Goal: Task Accomplishment & Management: Manage account settings

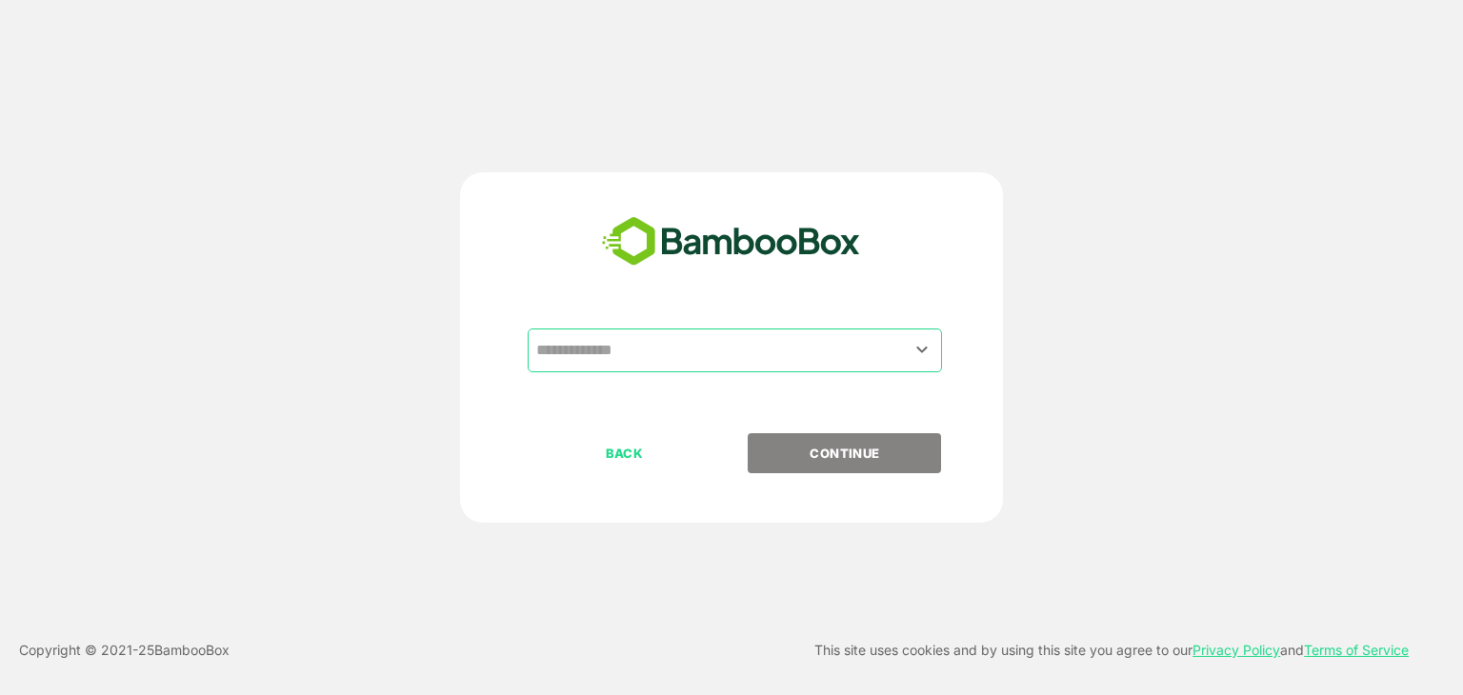
click at [655, 360] on input "text" at bounding box center [735, 350] width 407 height 36
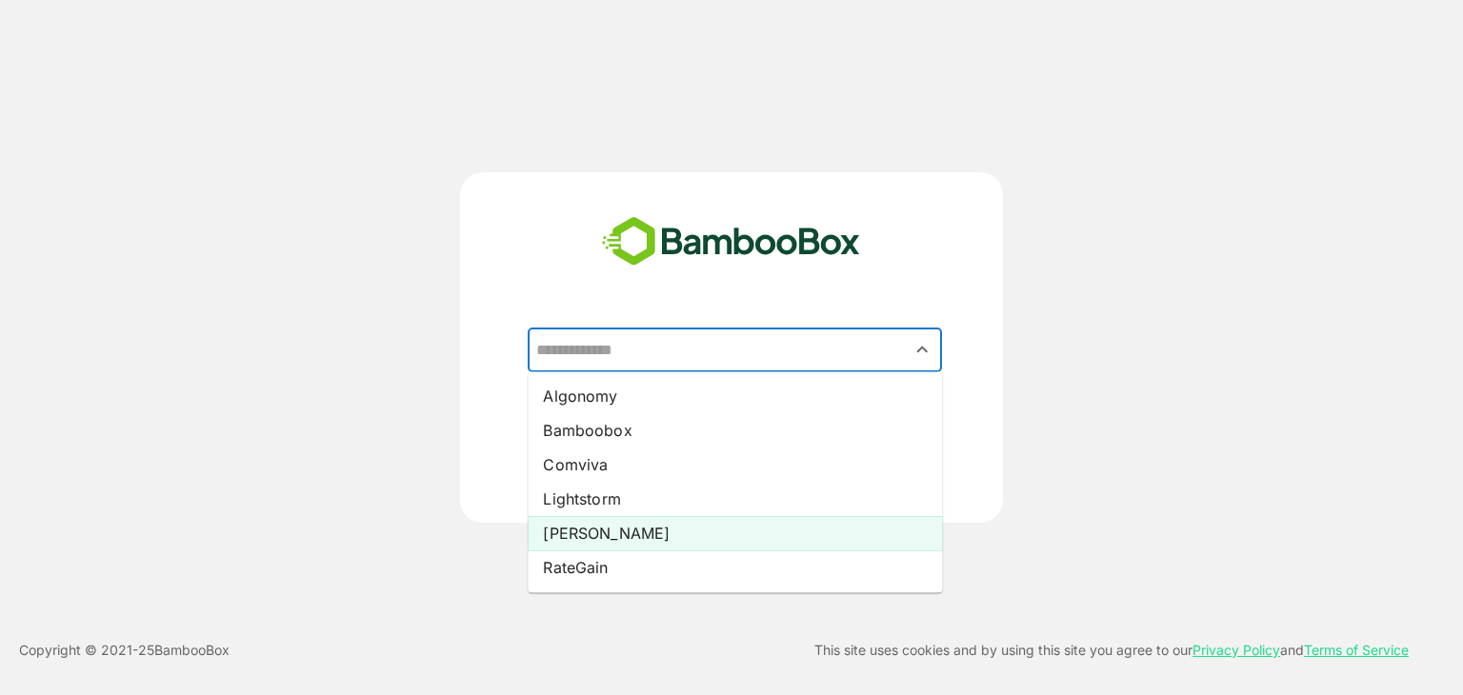
click at [590, 529] on li "[PERSON_NAME]" at bounding box center [735, 533] width 414 height 34
type input "*****"
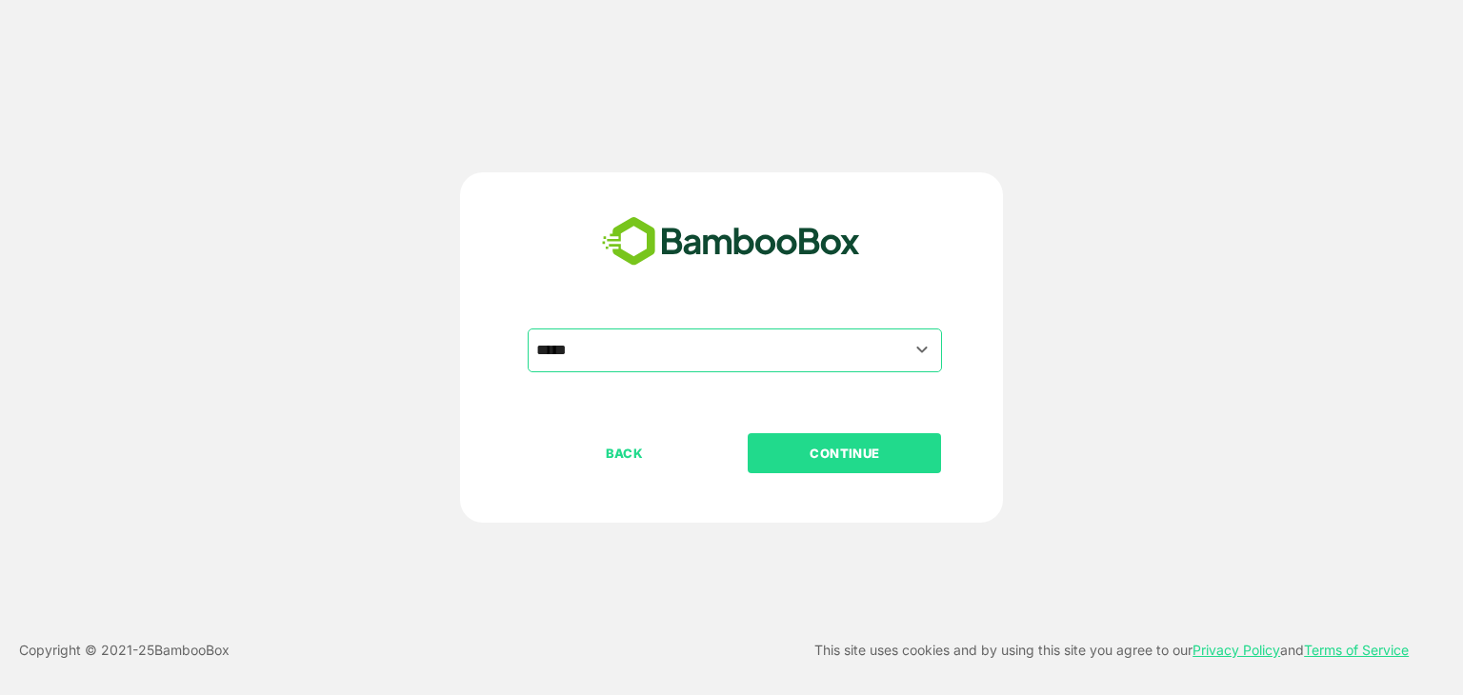
click at [856, 460] on p "CONTINUE" at bounding box center [845, 453] width 191 height 21
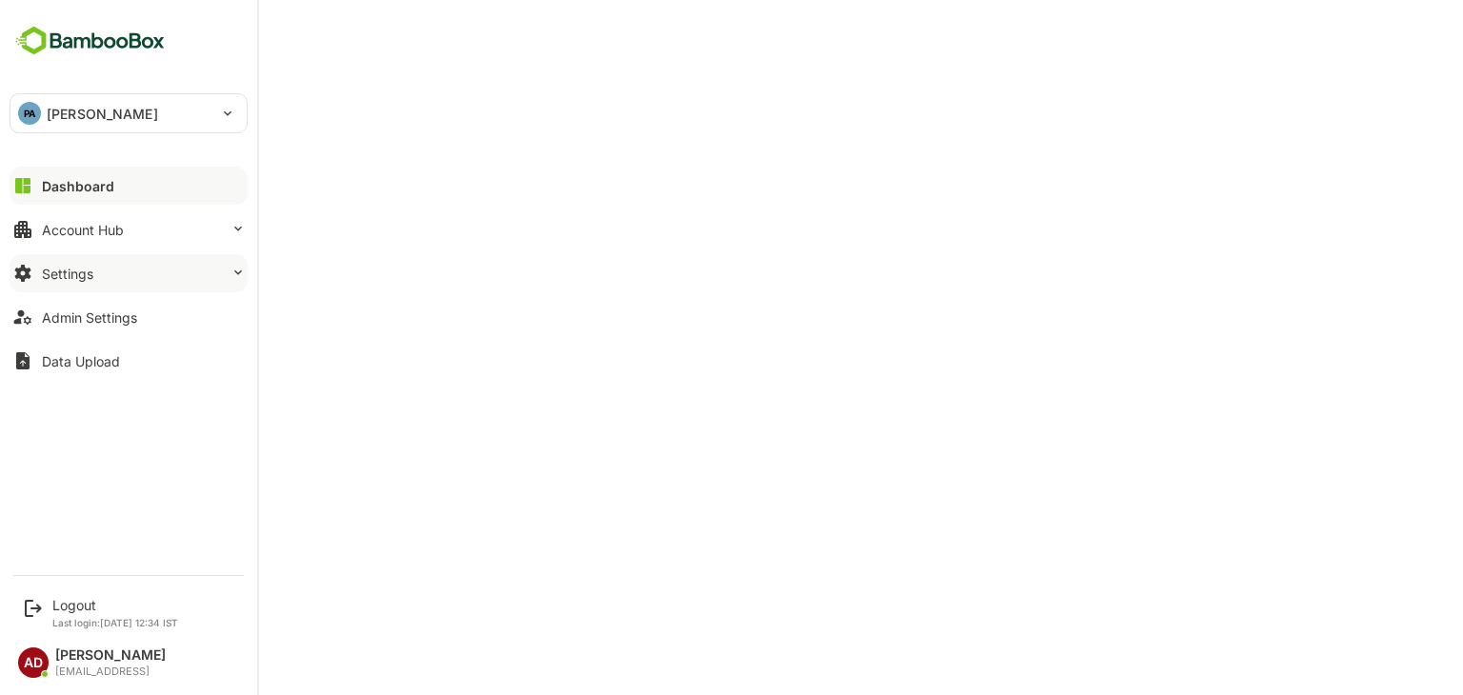
click at [64, 267] on div "Settings" at bounding box center [67, 274] width 51 height 16
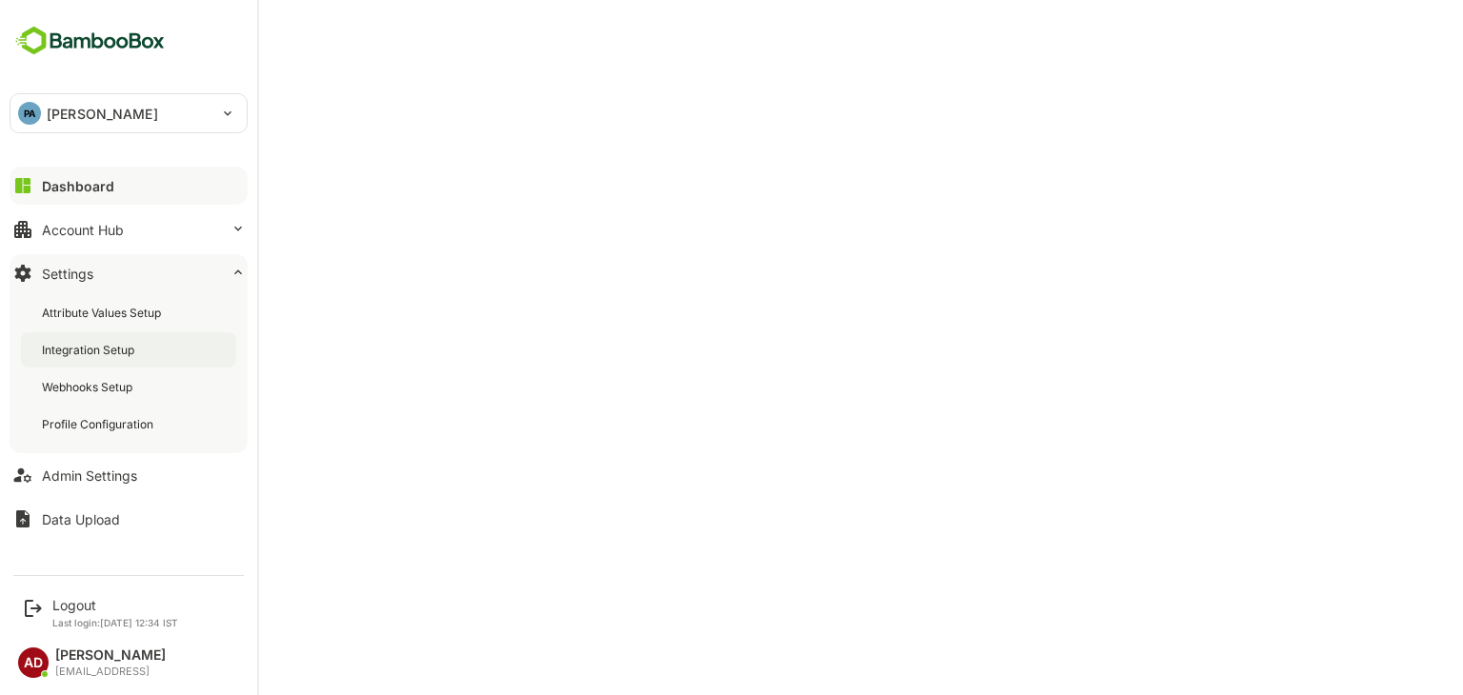
click at [64, 355] on div "Integration Setup" at bounding box center [90, 350] width 96 height 16
click at [72, 122] on p "[PERSON_NAME]" at bounding box center [102, 114] width 111 height 20
click at [327, 91] on div at bounding box center [731, 347] width 1463 height 695
click at [103, 477] on div "Admin Settings" at bounding box center [89, 476] width 95 height 16
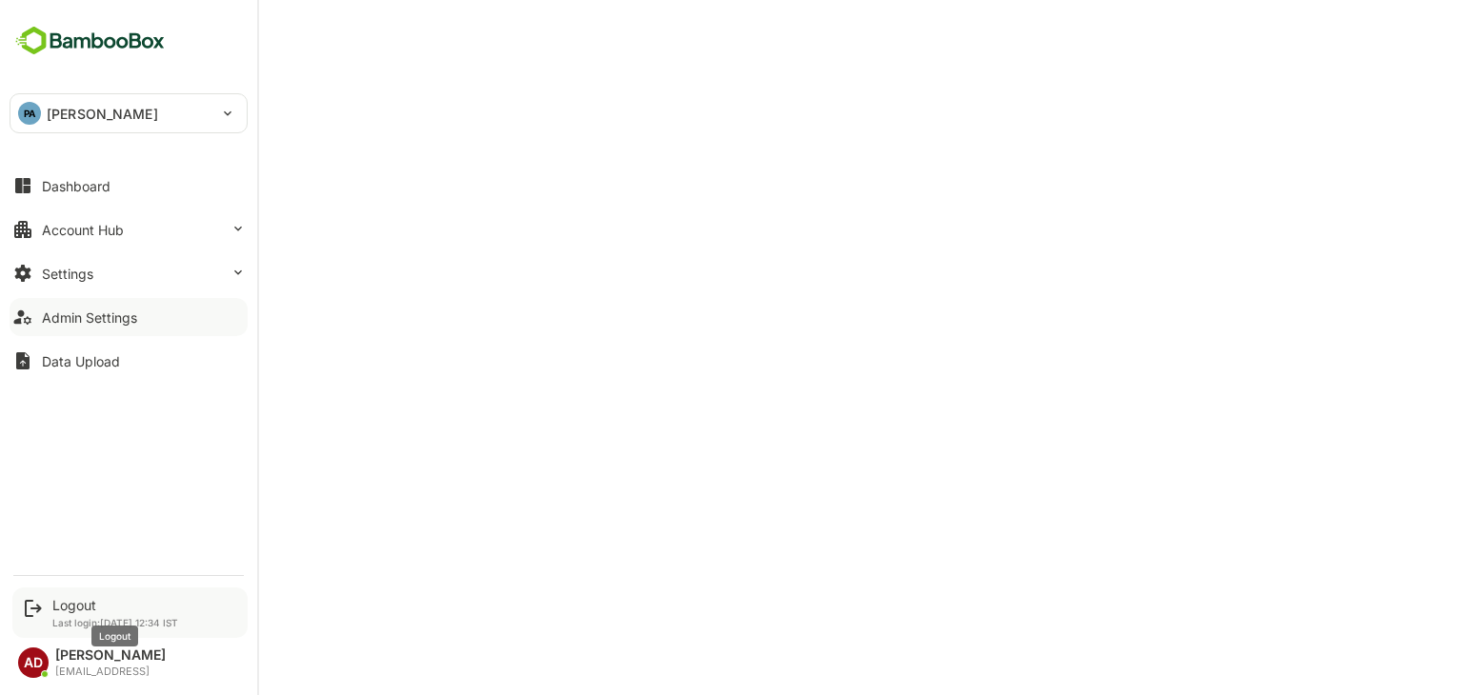
click at [55, 606] on div "Logout" at bounding box center [115, 605] width 126 height 16
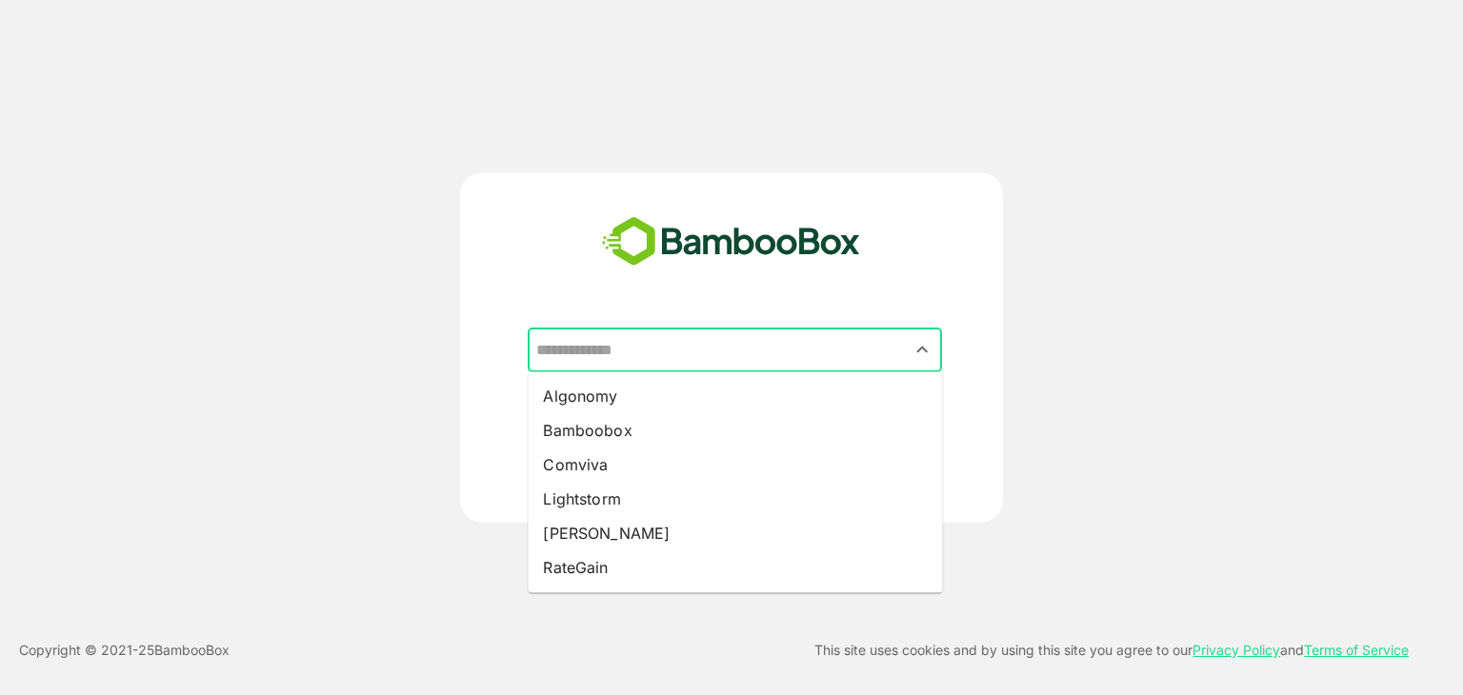
click at [684, 367] on input "text" at bounding box center [735, 350] width 407 height 36
click at [844, 335] on input "text" at bounding box center [735, 350] width 407 height 36
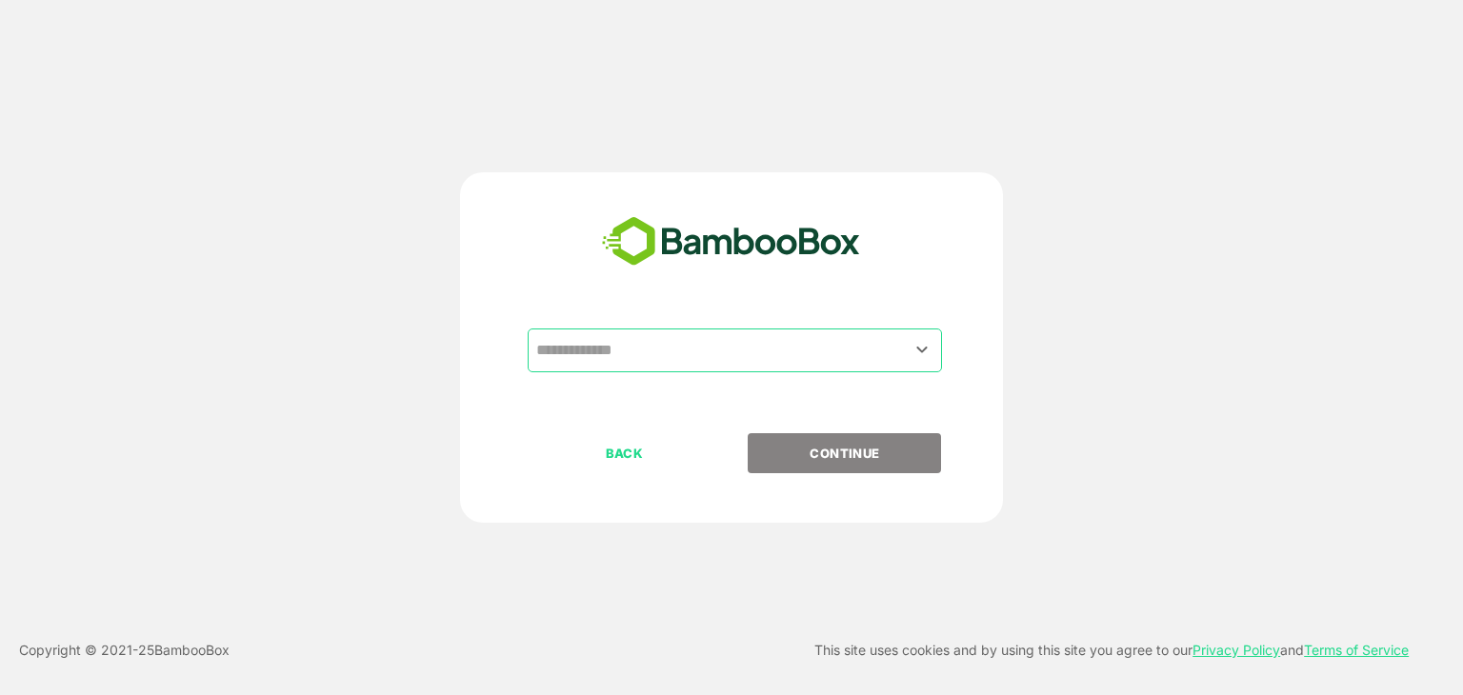
click at [758, 352] on input "text" at bounding box center [735, 350] width 407 height 36
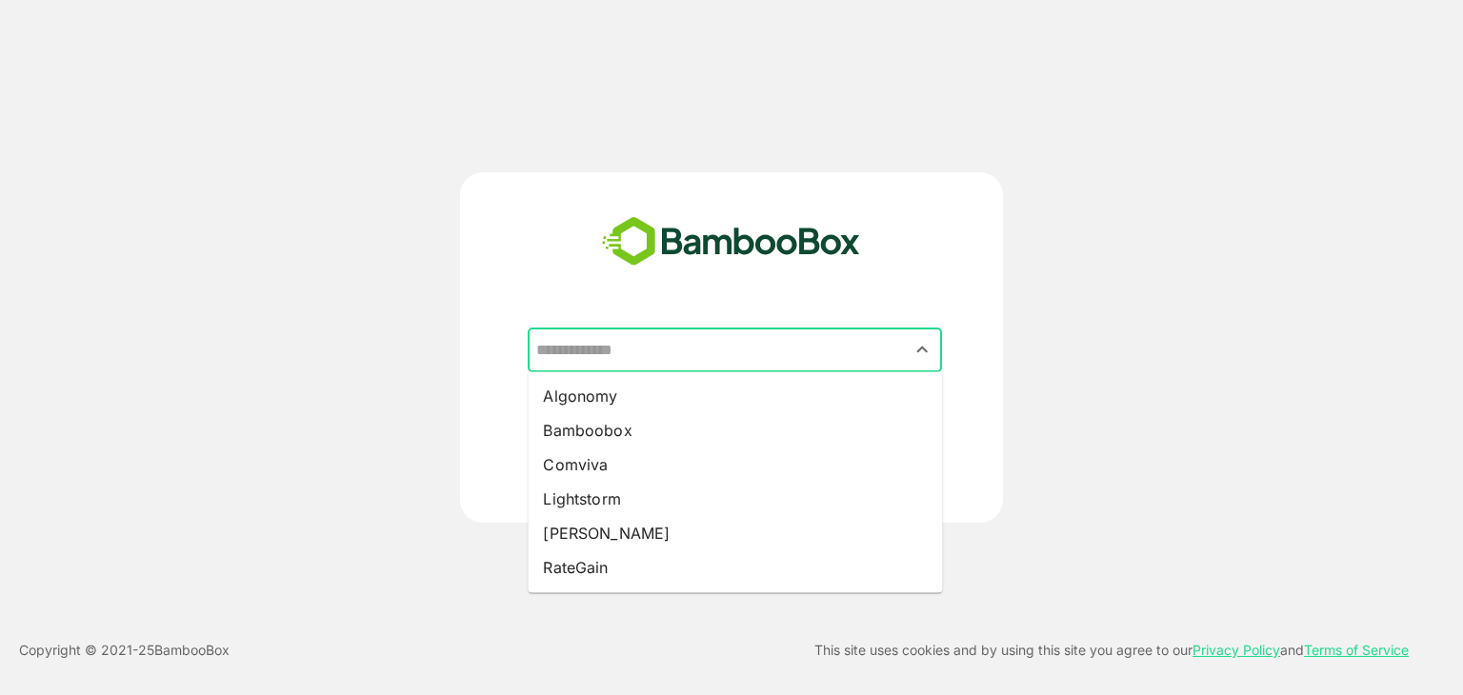
click at [878, 338] on input "text" at bounding box center [735, 350] width 407 height 36
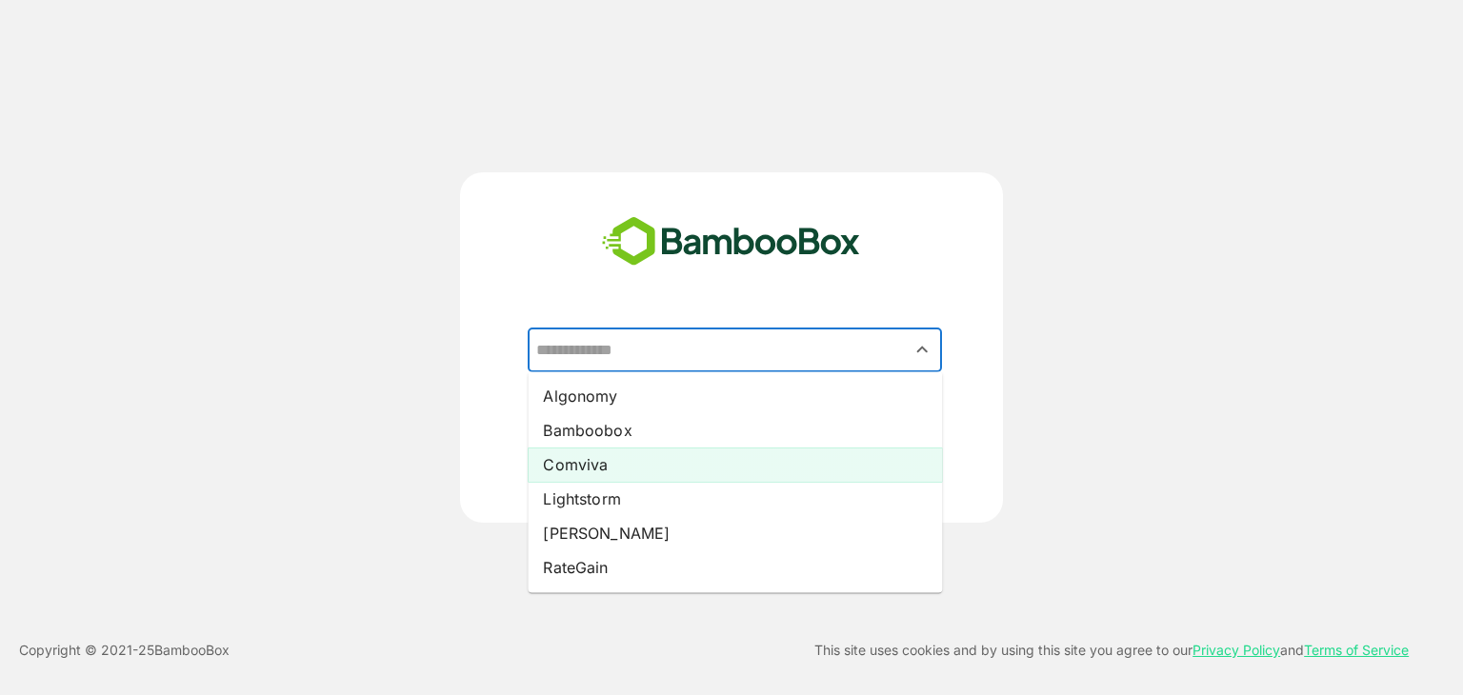
click at [798, 476] on li "Comviva" at bounding box center [735, 465] width 414 height 34
type input "*******"
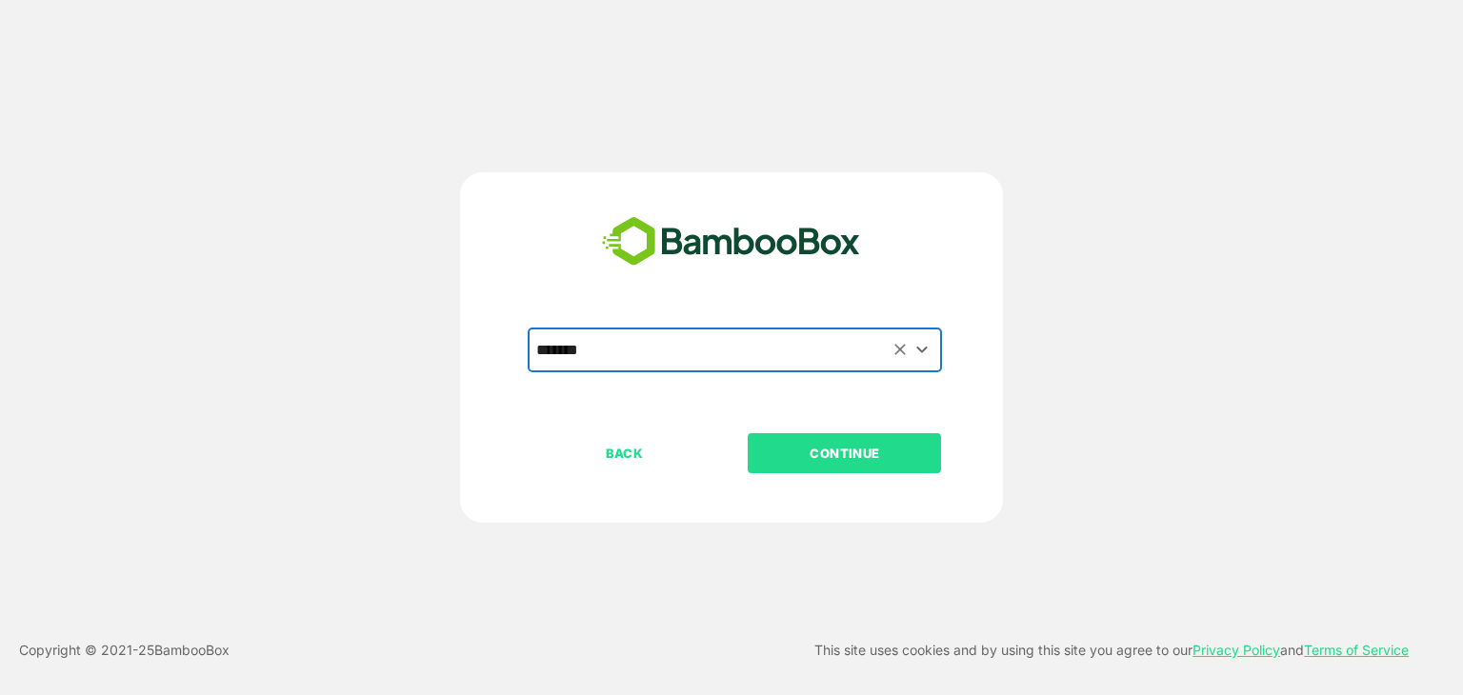
click at [853, 460] on p "CONTINUE" at bounding box center [845, 453] width 191 height 21
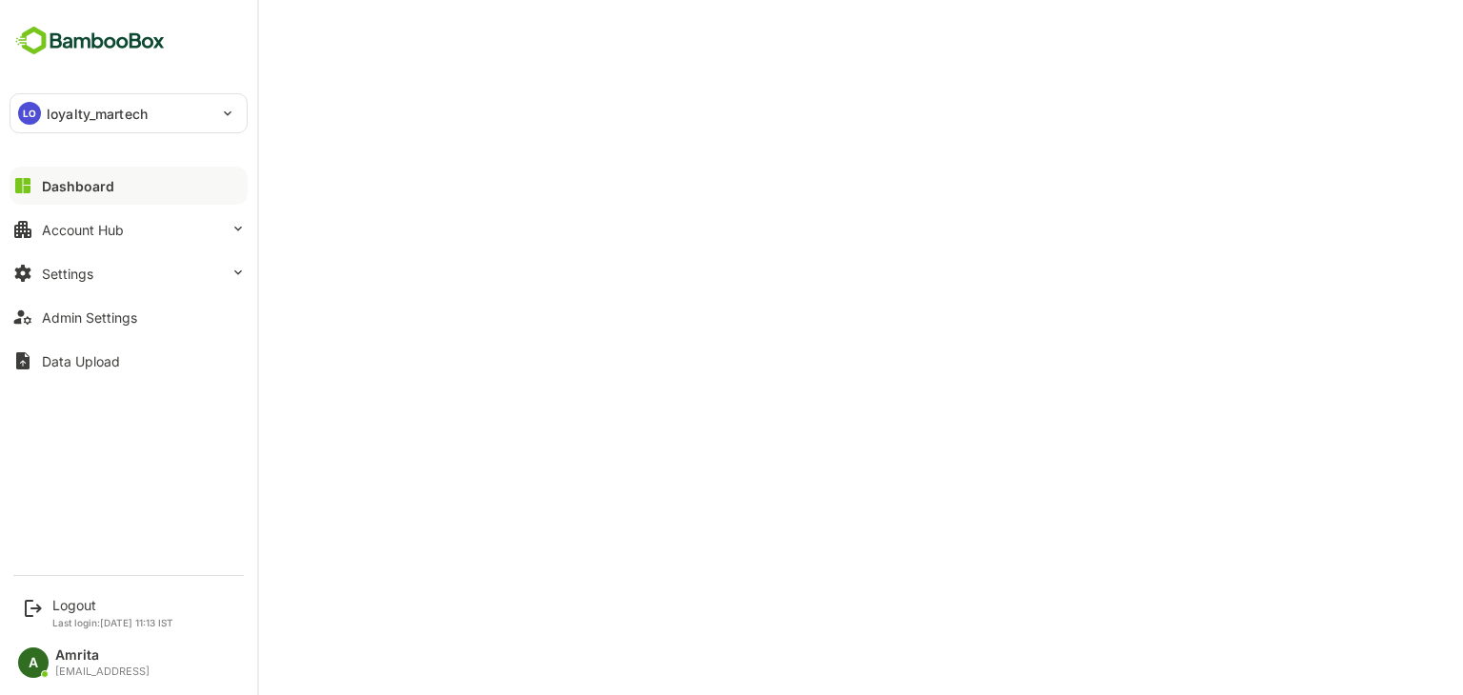
click at [109, 118] on p "loyalty_martech" at bounding box center [97, 114] width 101 height 20
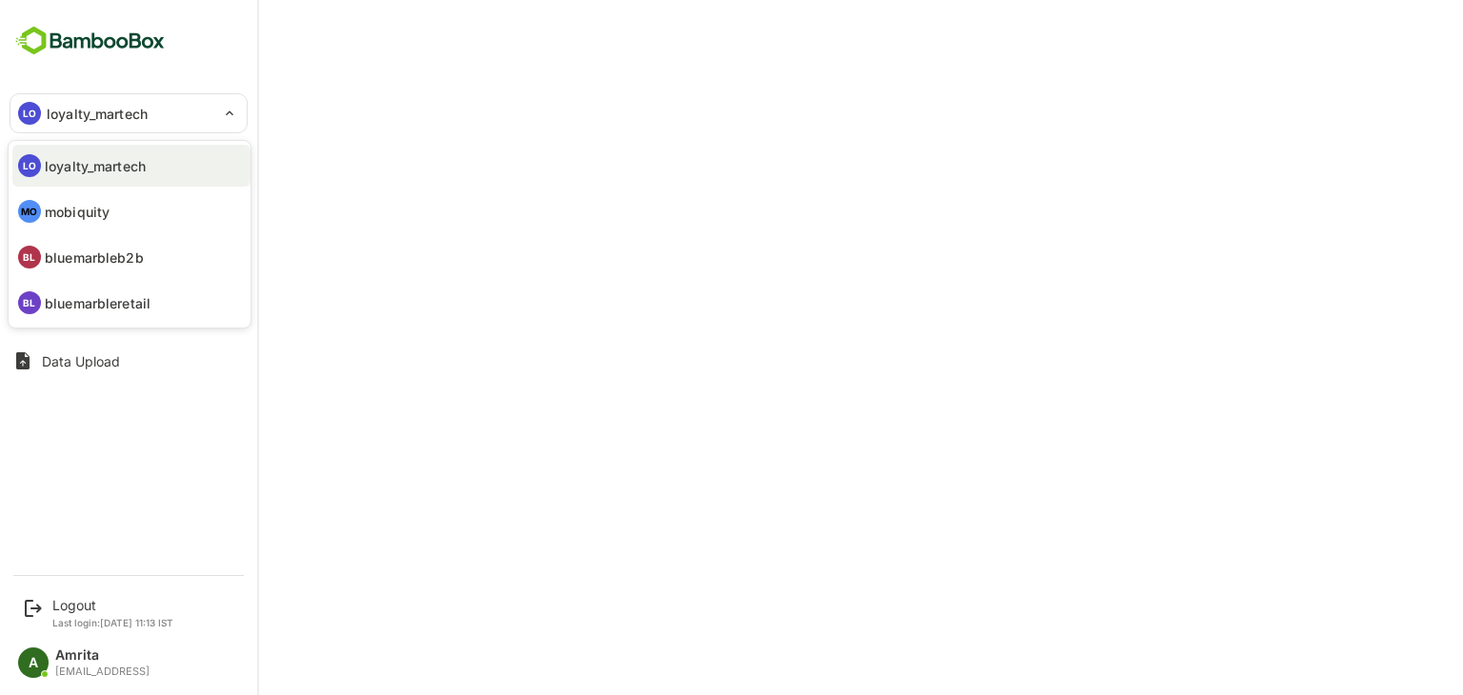
click at [26, 613] on div at bounding box center [731, 347] width 1463 height 695
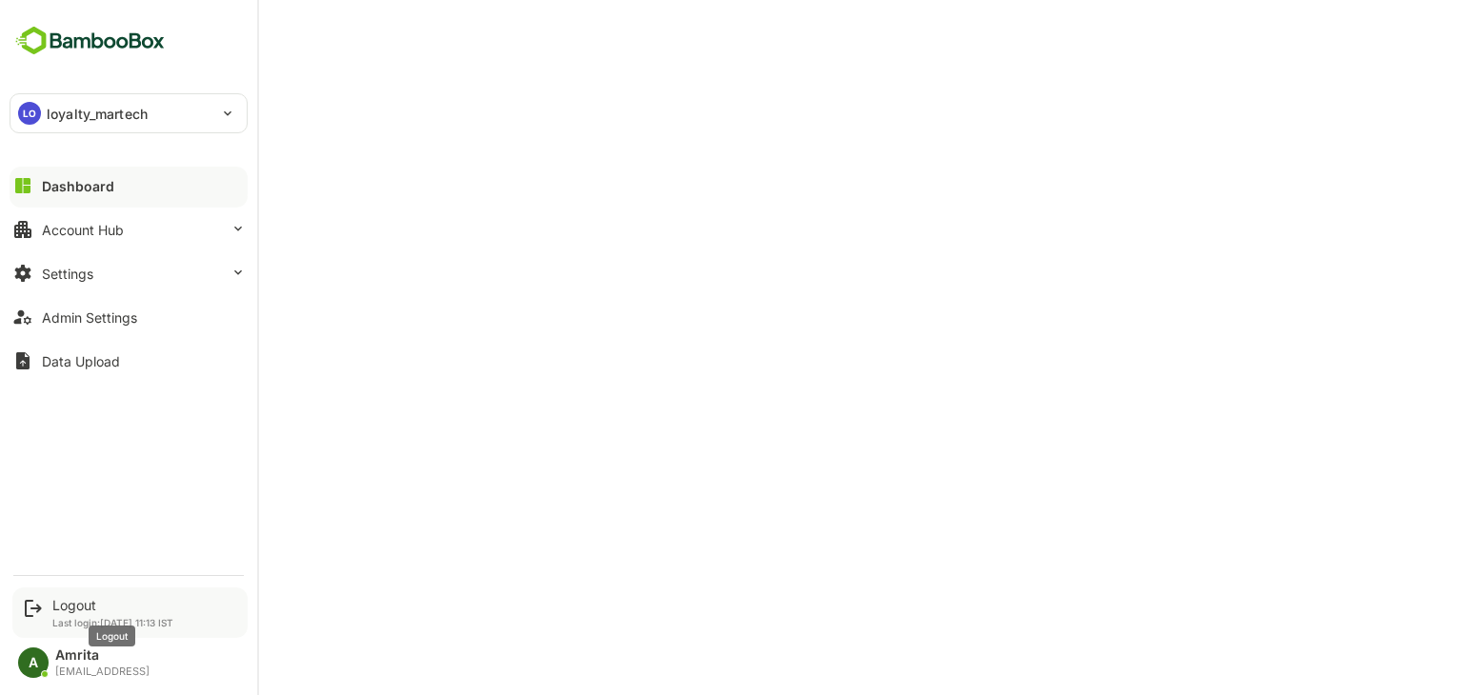
click at [59, 604] on div "Logout" at bounding box center [112, 605] width 121 height 16
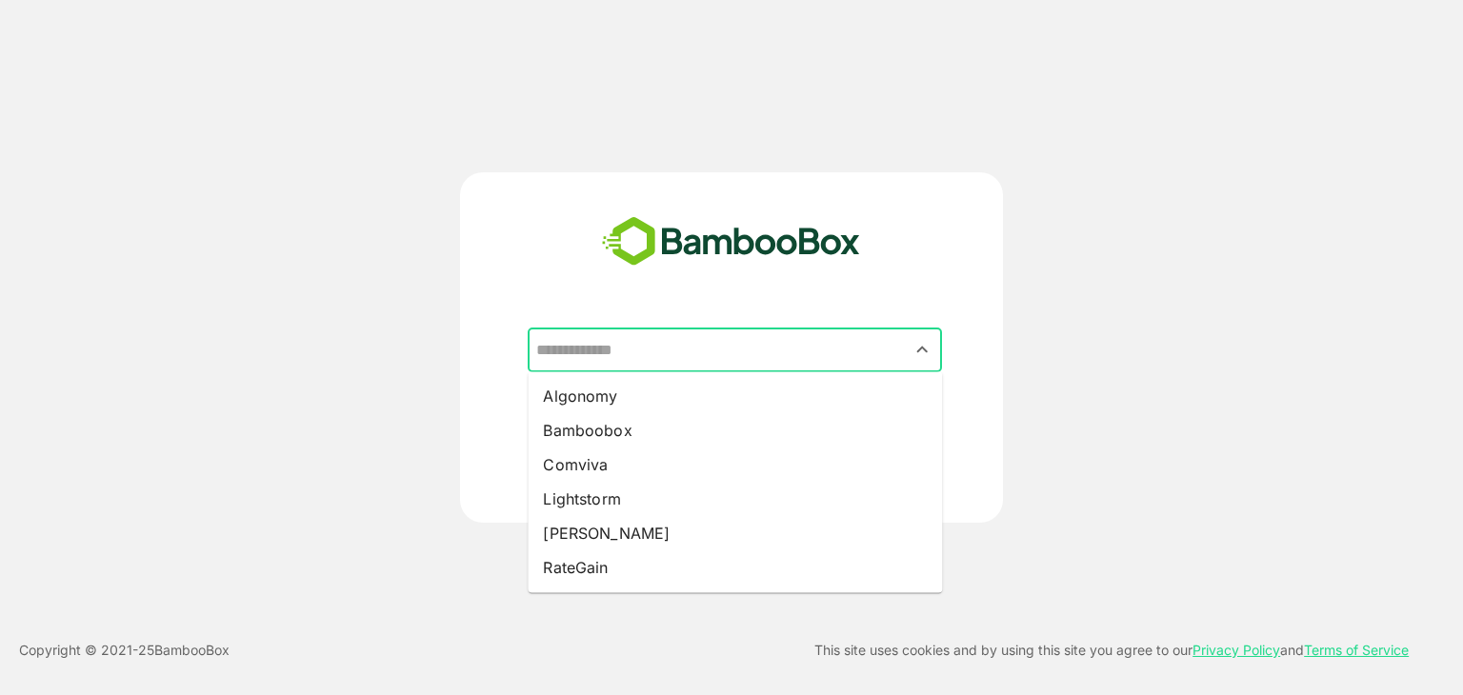
click at [820, 343] on input "text" at bounding box center [735, 350] width 407 height 36
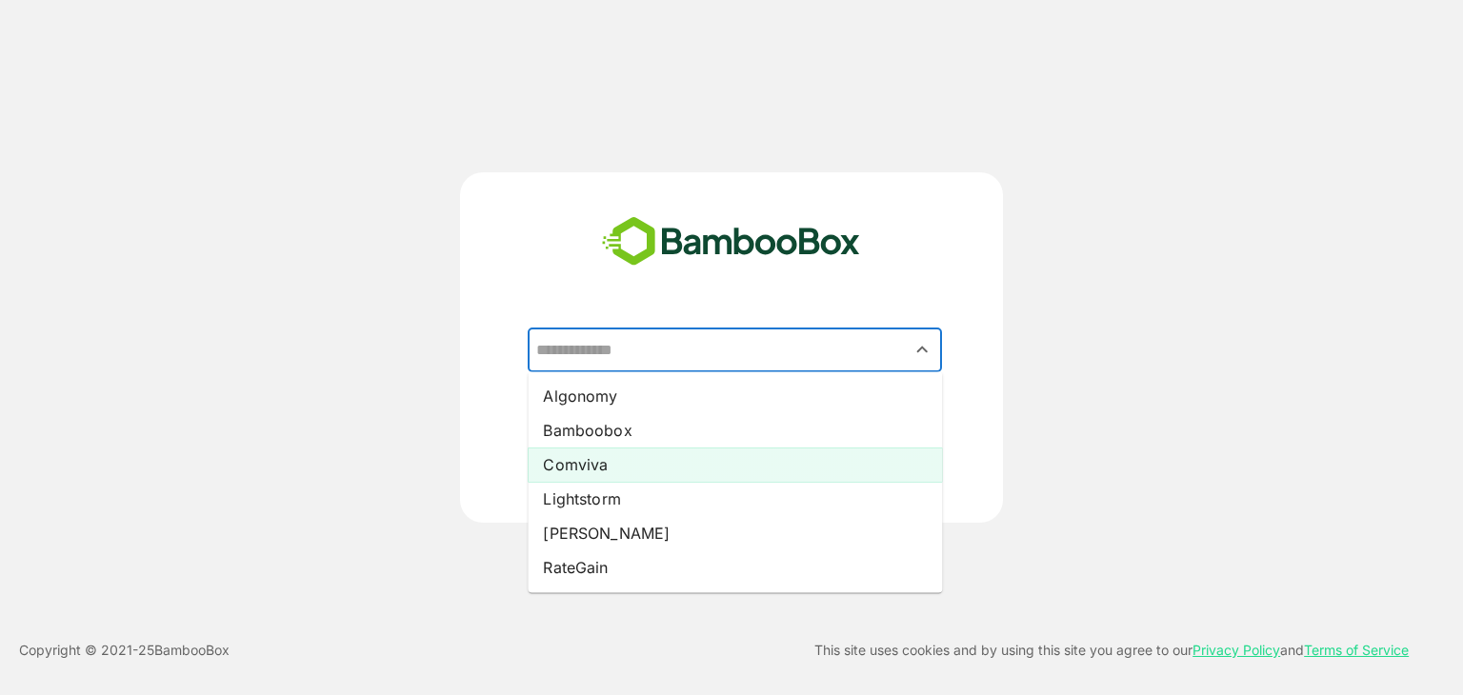
click at [575, 470] on li "Comviva" at bounding box center [735, 465] width 414 height 34
type input "*******"
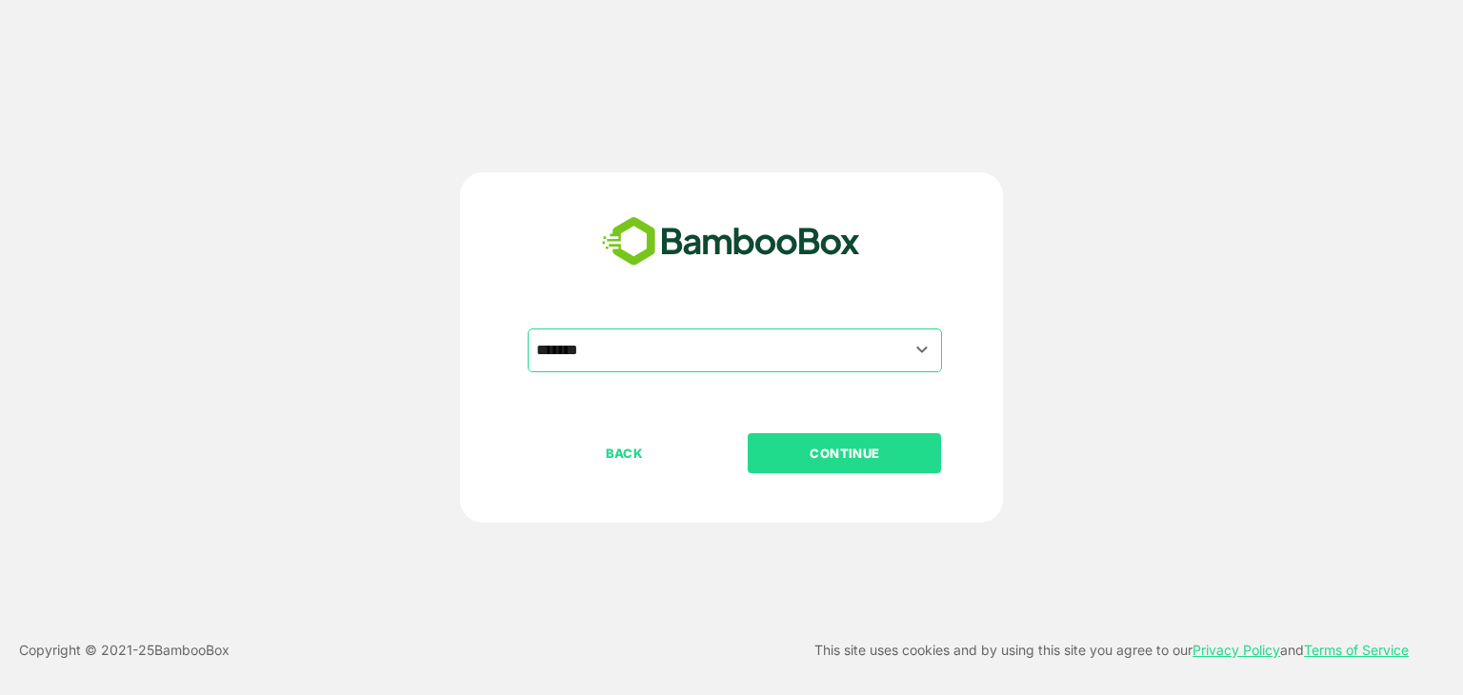
click at [830, 462] on p "CONTINUE" at bounding box center [845, 453] width 191 height 21
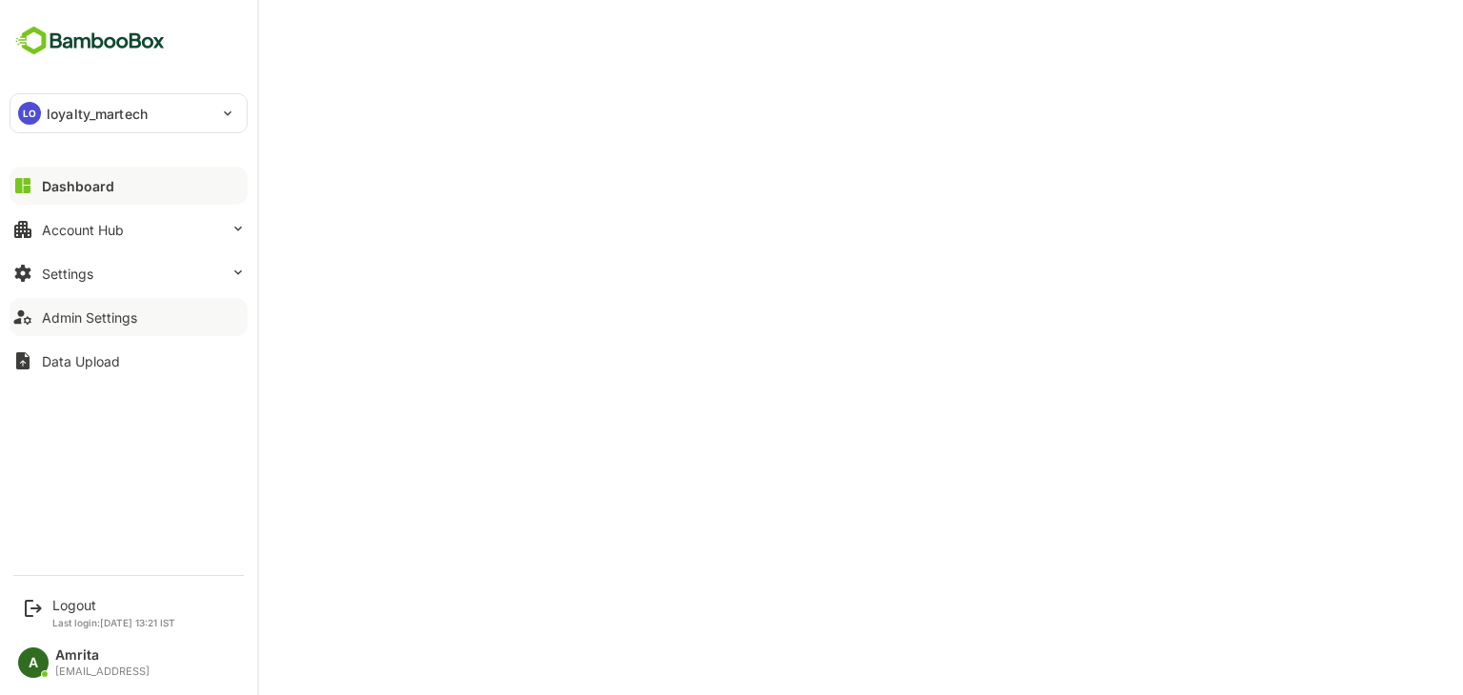
click at [167, 316] on button "Admin Settings" at bounding box center [129, 317] width 238 height 38
